Goal: Transaction & Acquisition: Purchase product/service

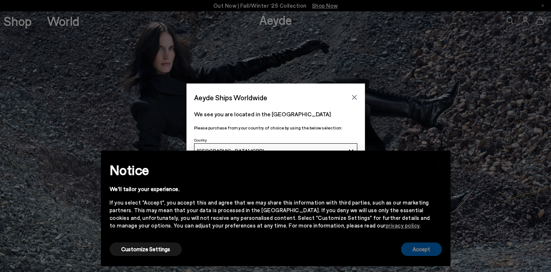
click at [417, 251] on button "Accept" at bounding box center [421, 248] width 41 height 13
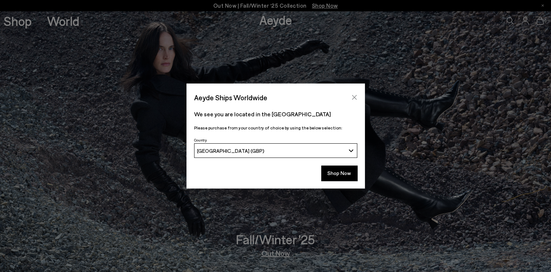
click at [353, 99] on icon "Close" at bounding box center [354, 97] width 6 height 6
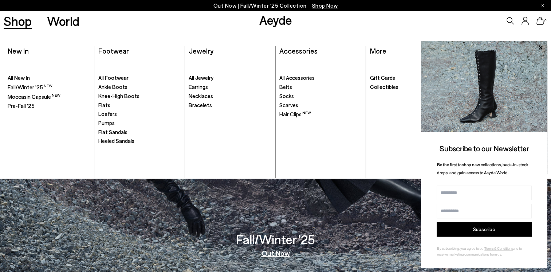
click at [22, 23] on link "Shop" at bounding box center [18, 21] width 28 height 13
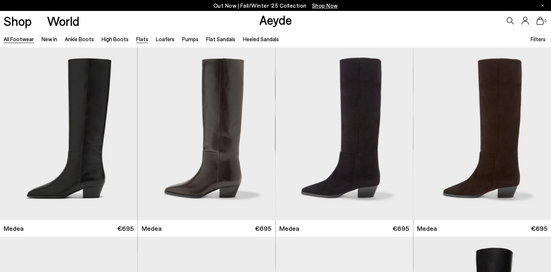
click at [139, 40] on link "Flats" at bounding box center [142, 39] width 12 height 7
